Goal: Find contact information: Find contact information

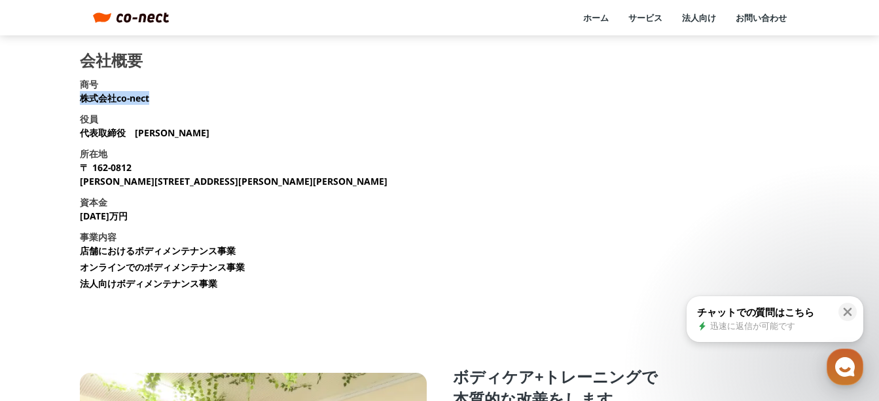
drag, startPoint x: 83, startPoint y: 97, endPoint x: 151, endPoint y: 99, distance: 68.1
click at [151, 99] on section "会社概要 商号 株式会社co-nect 役員 代表取締役　[PERSON_NAME] 所在地 [STREET_ADDRESS][PERSON_NAME][PE…" at bounding box center [440, 175] width 720 height 247
copy p "株式会社co-nect"
drag, startPoint x: 136, startPoint y: 132, endPoint x: 174, endPoint y: 135, distance: 38.1
click at [174, 135] on p "代表取締役　[PERSON_NAME]" at bounding box center [145, 133] width 130 height 14
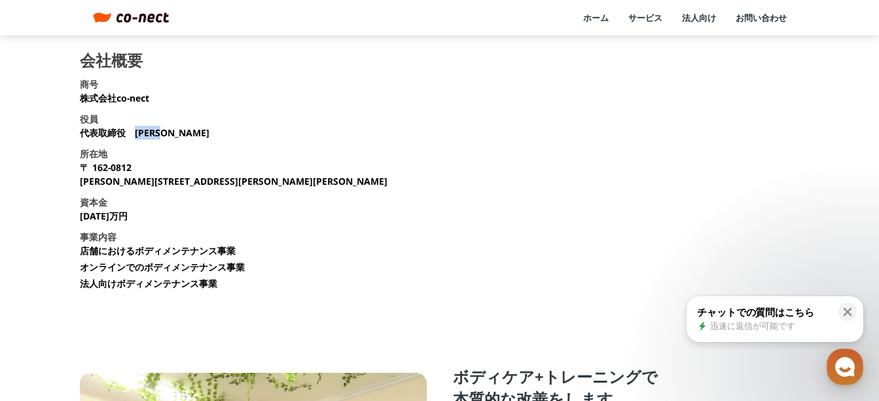
copy p "[PERSON_NAME]"
drag, startPoint x: 80, startPoint y: 168, endPoint x: 257, endPoint y: 177, distance: 176.9
click at [257, 177] on section "会社概要 商号 株式会社co-nect 役員 代表取締役　[PERSON_NAME] 所在地 [STREET_ADDRESS][PERSON_NAME][PE…" at bounding box center [440, 175] width 720 height 247
copy p "[STREET_ADDRESS][PERSON_NAME][PERSON_NAME][PERSON_NAME]"
